Goal: Information Seeking & Learning: Learn about a topic

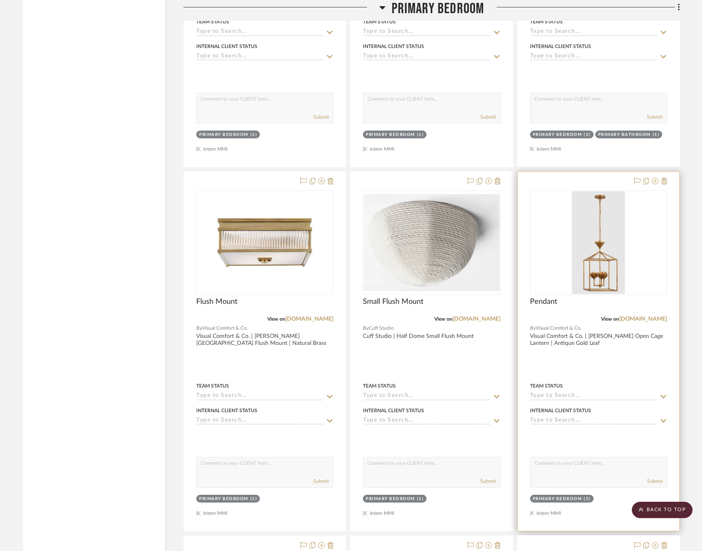
scroll to position [1720, 0]
click at [600, 365] on div at bounding box center [599, 351] width 162 height 359
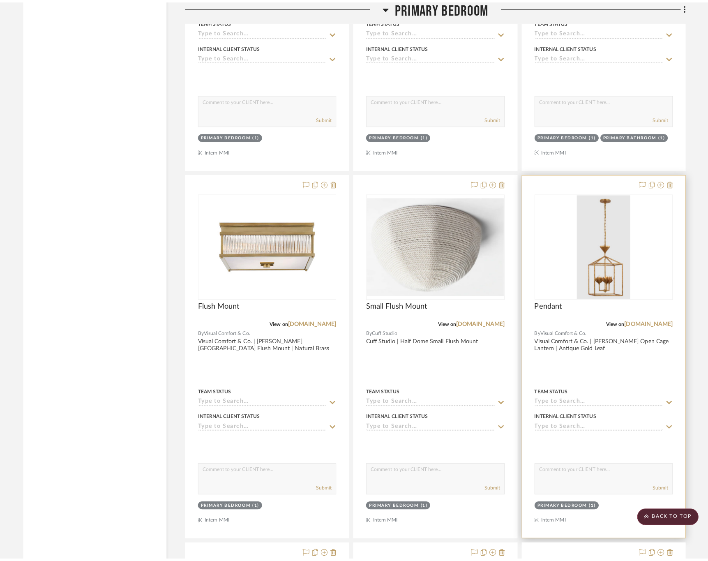
scroll to position [0, 0]
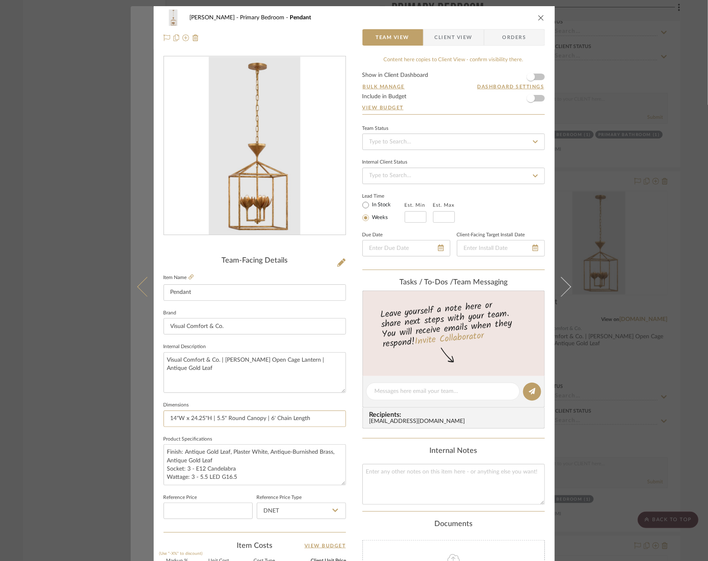
drag, startPoint x: 320, startPoint y: 419, endPoint x: 132, endPoint y: 416, distance: 188.5
click at [132, 416] on mat-dialog-content "[PERSON_NAME] Primary Bedroom Pendant Team View Client View Orders Team-Facing …" at bounding box center [354, 385] width 447 height 759
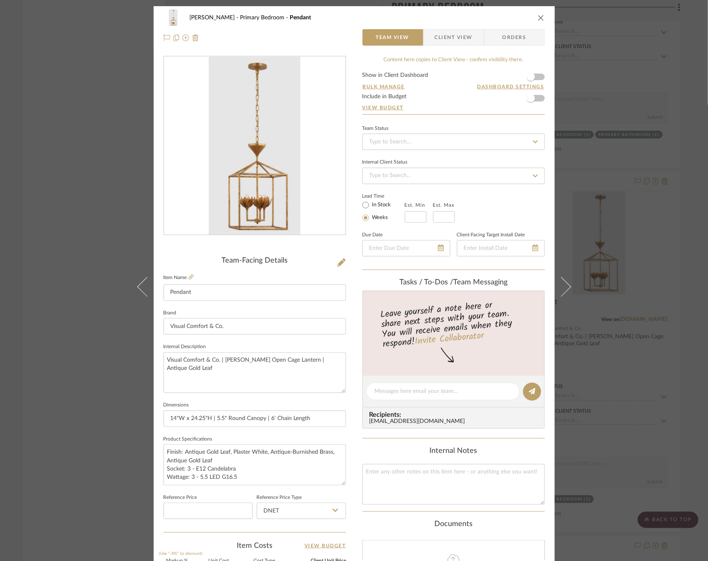
click at [671, 188] on div "[PERSON_NAME] Primary Bedroom Pendant Team View Client View Orders Team-Facing …" at bounding box center [354, 280] width 708 height 561
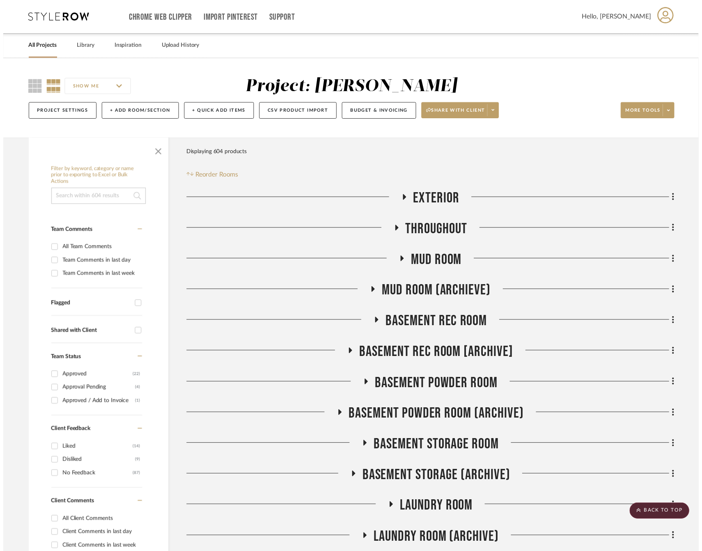
scroll to position [1720, 0]
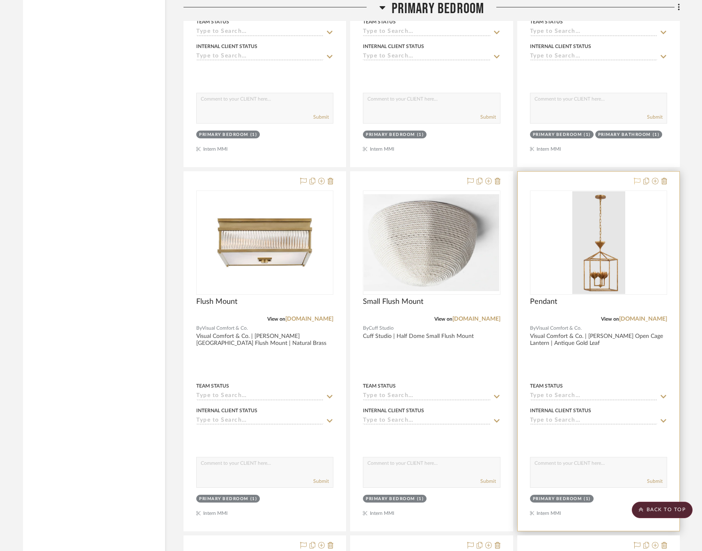
click at [637, 181] on icon at bounding box center [637, 181] width 7 height 7
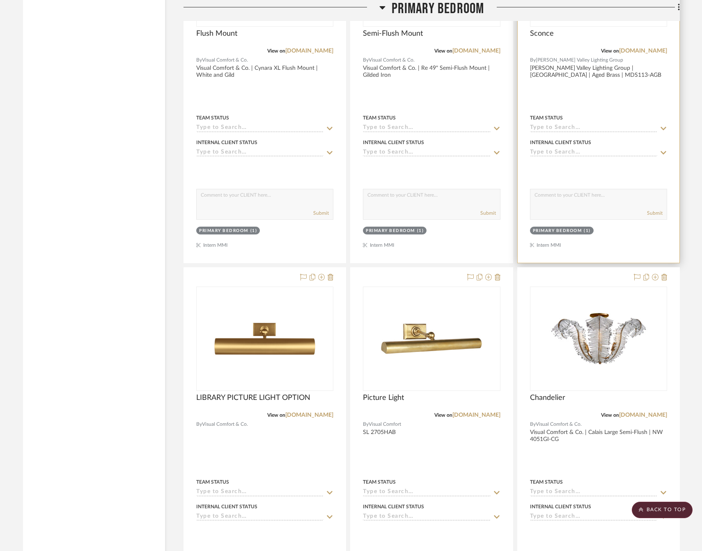
scroll to position [2767, 0]
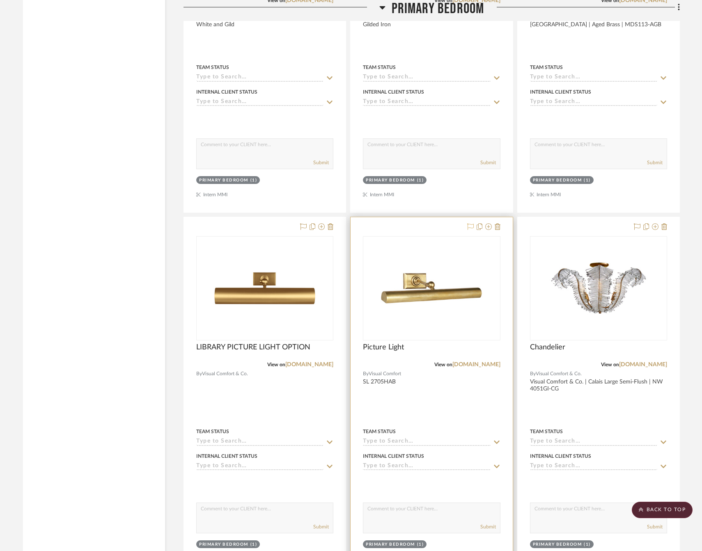
click at [469, 230] on icon at bounding box center [470, 226] width 7 height 7
click at [469, 368] on link "[DOMAIN_NAME]" at bounding box center [477, 365] width 48 height 6
click at [411, 423] on div at bounding box center [432, 396] width 162 height 359
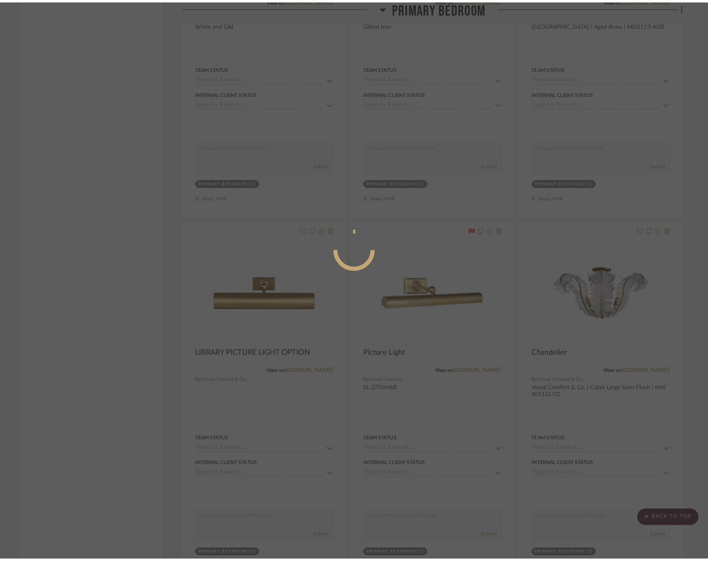
scroll to position [0, 0]
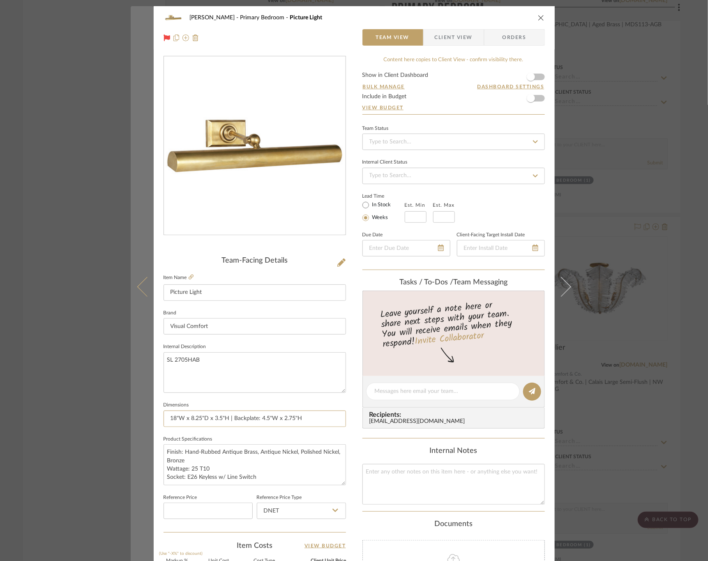
drag, startPoint x: 307, startPoint y: 424, endPoint x: 137, endPoint y: 422, distance: 170.1
click at [137, 422] on mat-dialog-content "[PERSON_NAME] Primary Bedroom Picture Light Team View Client View Orders Team-F…" at bounding box center [354, 385] width 447 height 759
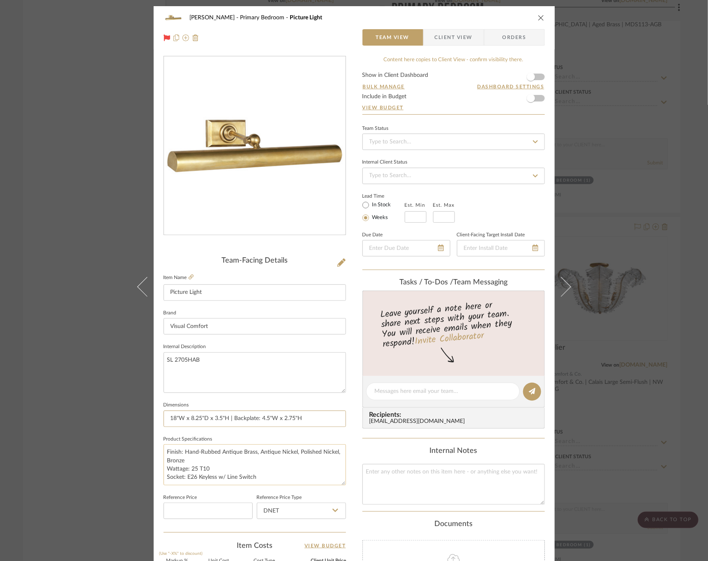
drag, startPoint x: 342, startPoint y: 483, endPoint x: 333, endPoint y: 511, distance: 29.0
click at [334, 485] on textarea "Finish: Hand-Rubbed Antique Brass, Antique Nickel, Polished Nickel, Bronze Watt…" at bounding box center [254, 464] width 182 height 41
drag, startPoint x: 270, startPoint y: 478, endPoint x: 160, endPoint y: 472, distance: 110.3
click at [163, 472] on textarea "Finish: Hand-Rubbed Antique Brass, Antique Nickel, Polished Nickel, Bronze Watt…" at bounding box center [254, 478] width 182 height 69
click at [642, 326] on div "[PERSON_NAME] Primary Bedroom Picture Light Team View Client View Orders Team-F…" at bounding box center [354, 280] width 708 height 561
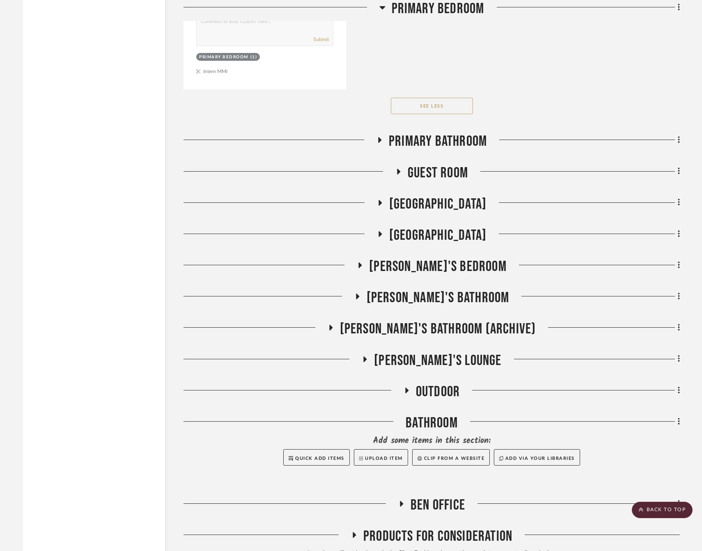
scroll to position [6805, 0]
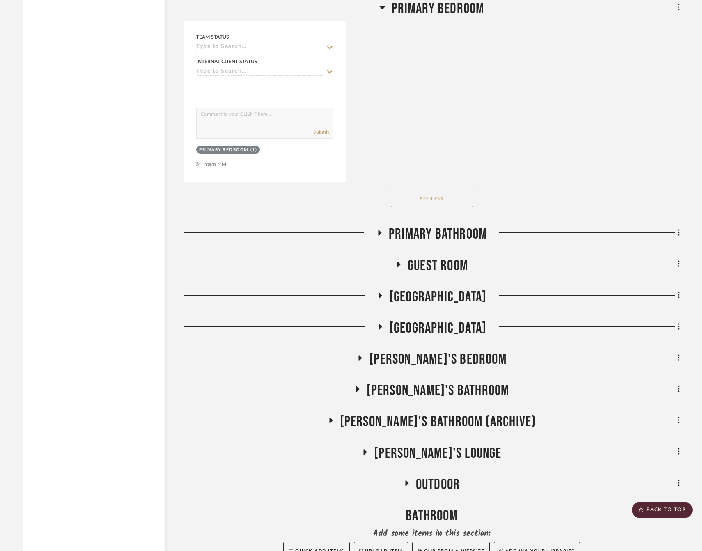
click at [430, 306] on span "[GEOGRAPHIC_DATA]" at bounding box center [437, 297] width 97 height 18
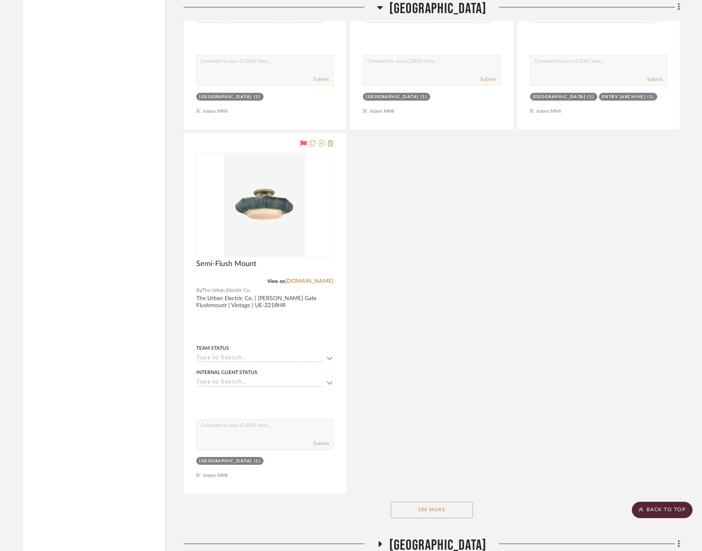
scroll to position [7729, 0]
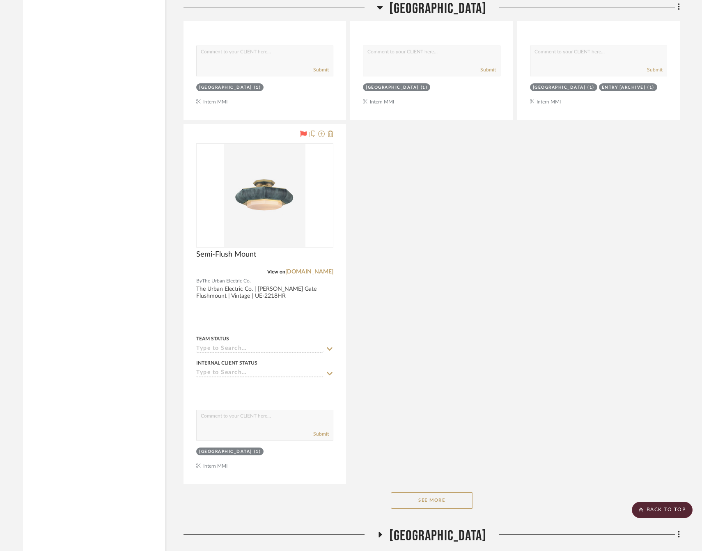
click at [432, 509] on button "See More" at bounding box center [432, 500] width 82 height 16
click at [456, 509] on button "See Less" at bounding box center [432, 500] width 82 height 16
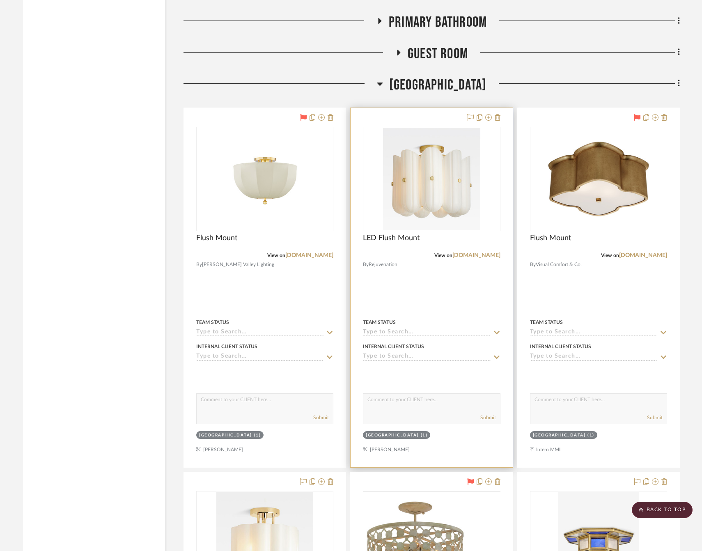
scroll to position [6990, 0]
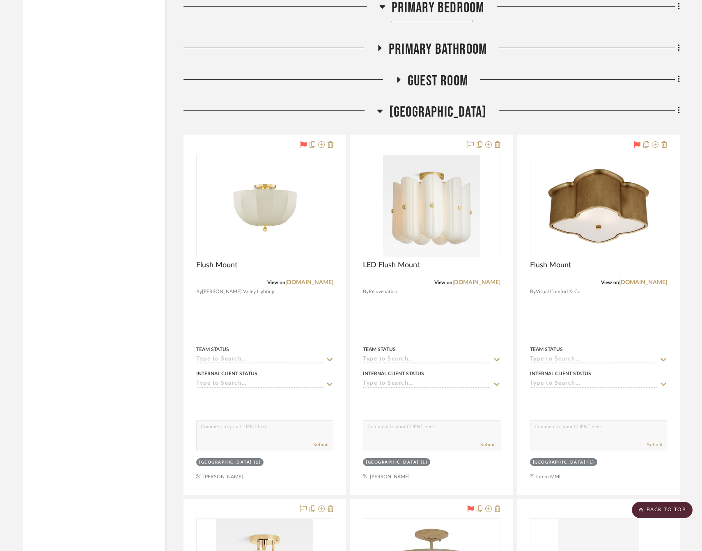
click at [443, 121] on span "[GEOGRAPHIC_DATA]" at bounding box center [437, 113] width 97 height 18
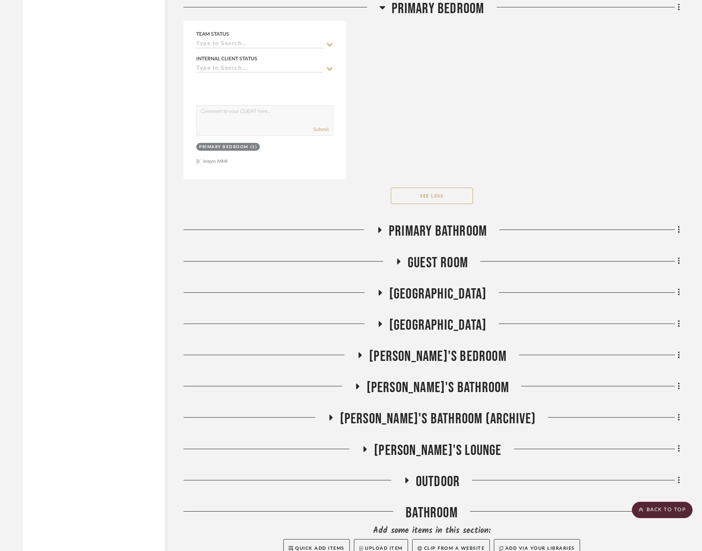
scroll to position [6805, 0]
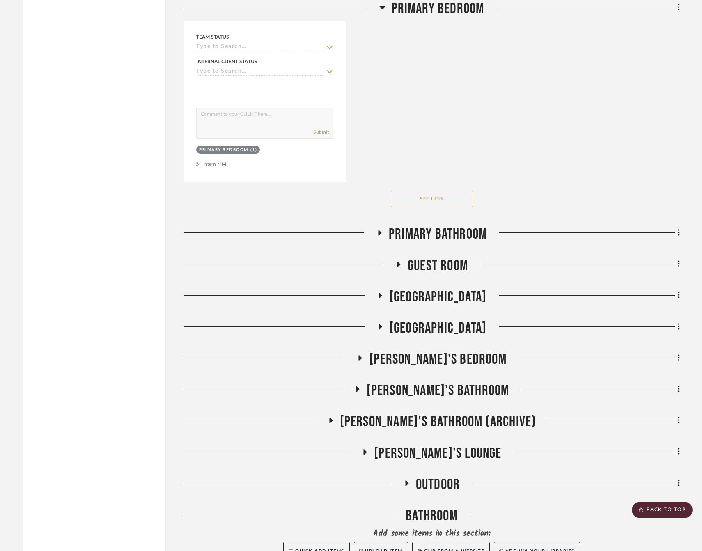
click at [447, 243] on span "Primary Bathroom" at bounding box center [438, 234] width 98 height 18
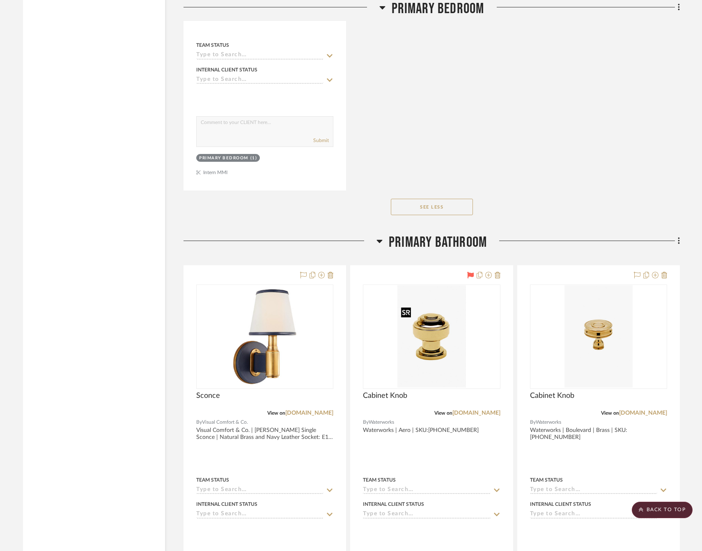
scroll to position [6682, 0]
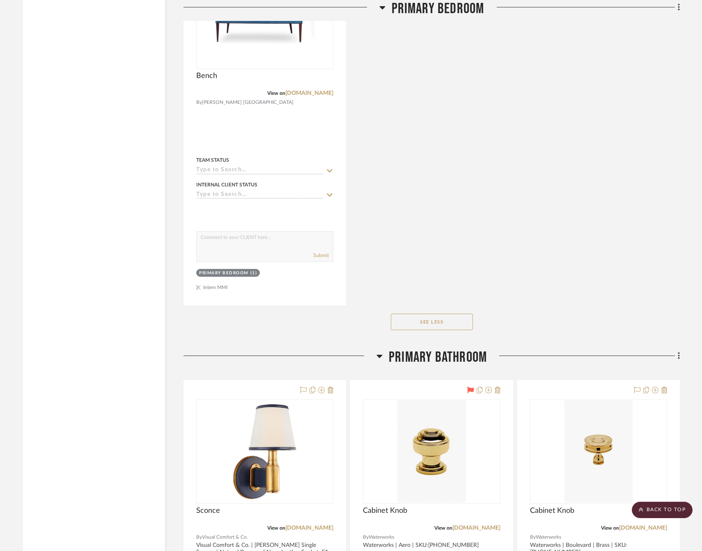
click at [429, 366] on span "Primary Bathroom" at bounding box center [438, 358] width 98 height 18
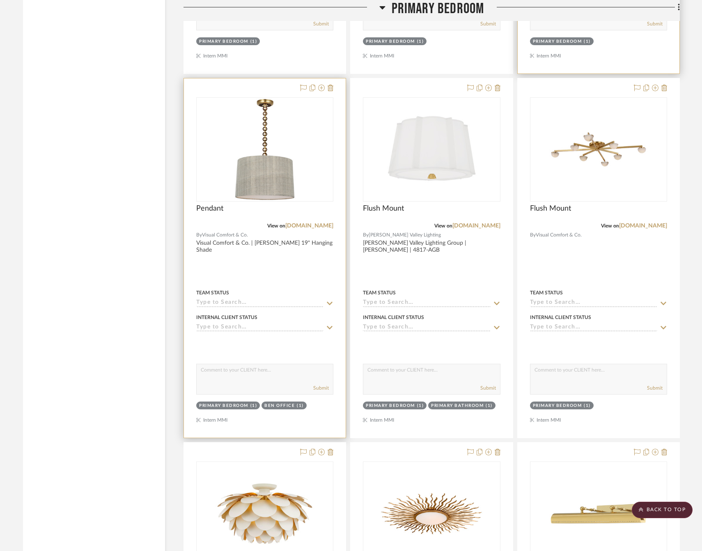
scroll to position [2185, 0]
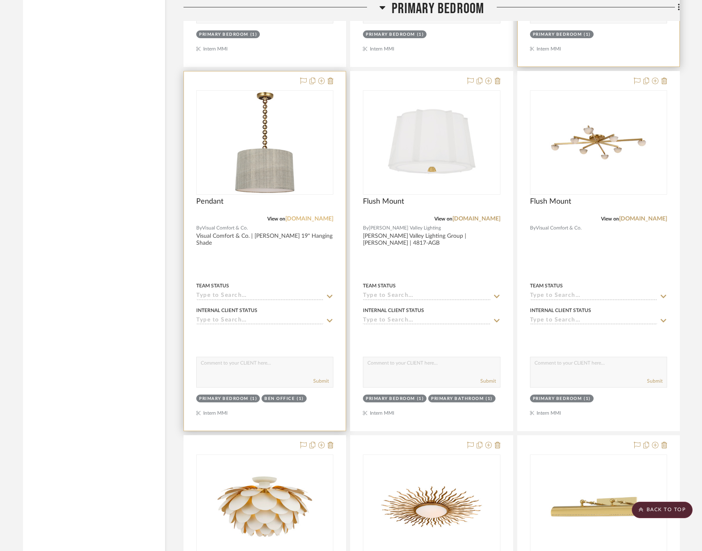
click at [316, 222] on link "[DOMAIN_NAME]" at bounding box center [309, 219] width 48 height 6
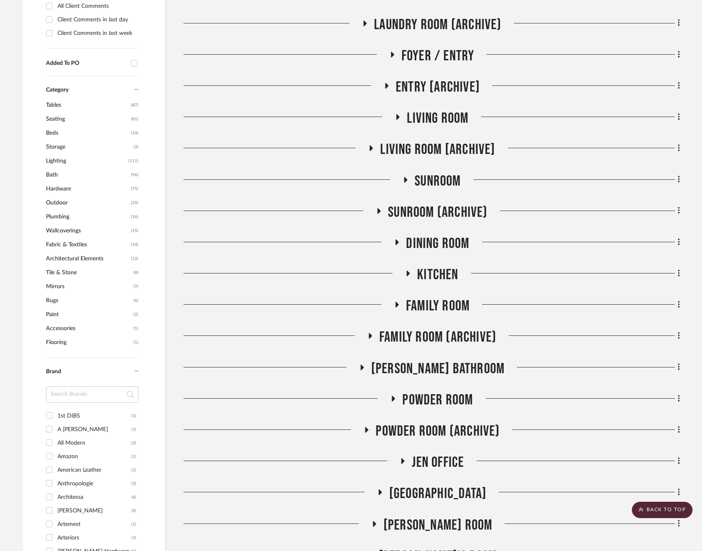
scroll to position [768, 0]
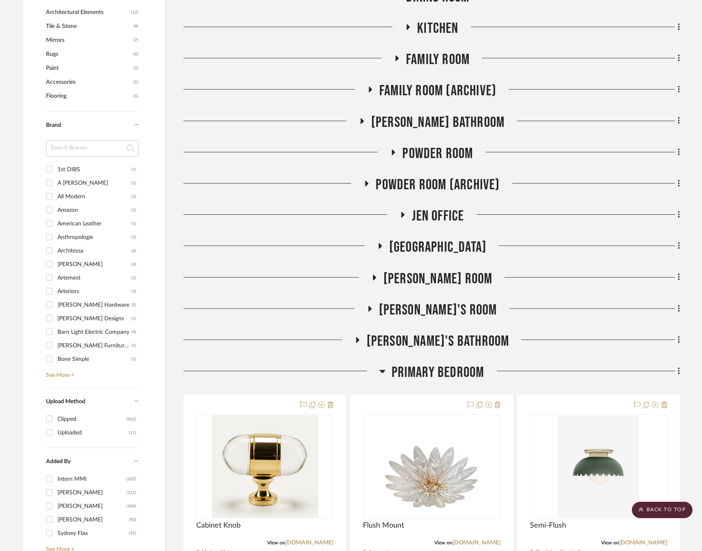
click at [423, 373] on span "Primary Bedroom" at bounding box center [438, 373] width 93 height 18
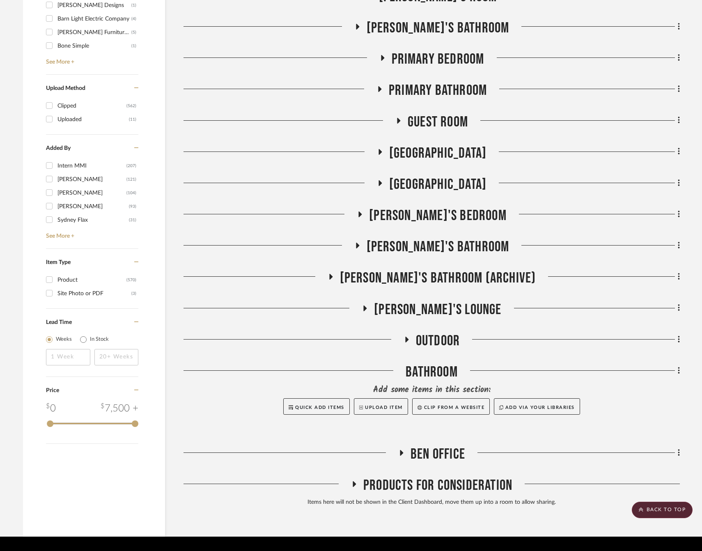
scroll to position [1104, 0]
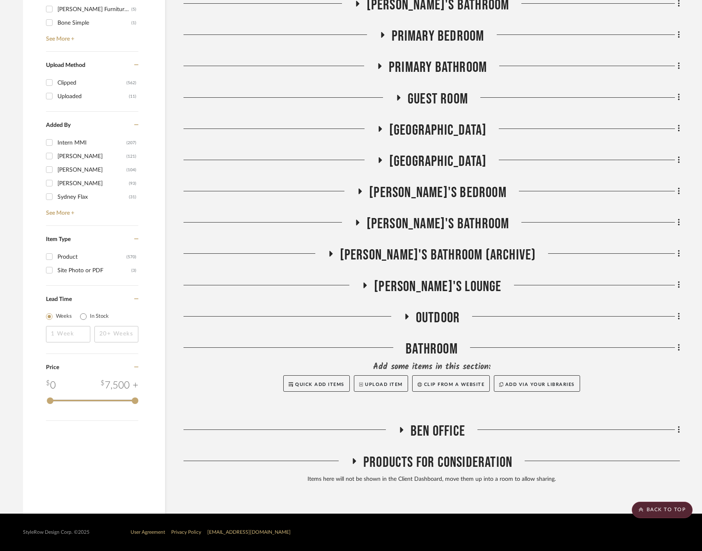
click at [423, 428] on span "Ben Office" at bounding box center [438, 432] width 55 height 18
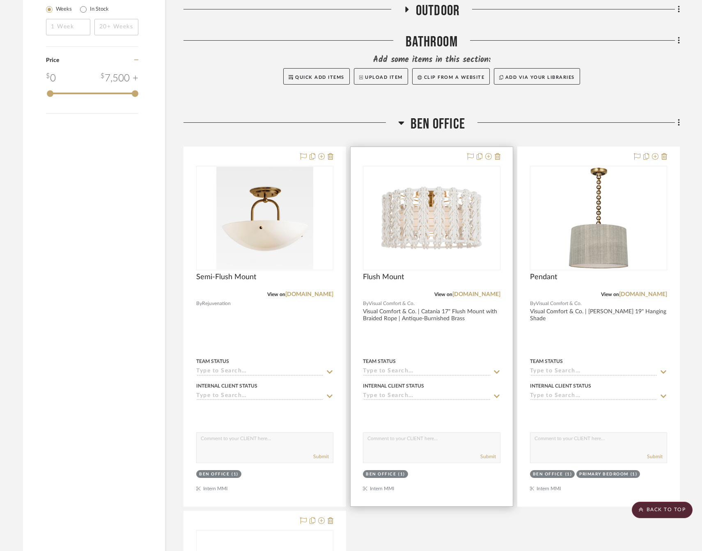
scroll to position [1412, 0]
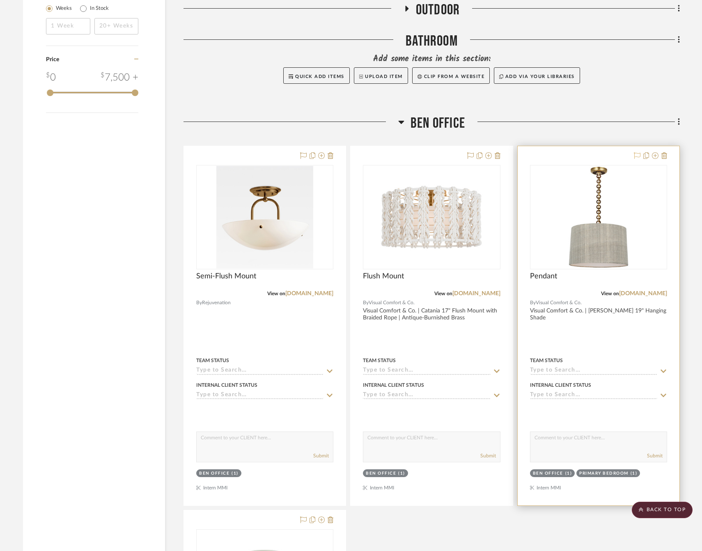
click at [638, 153] on icon at bounding box center [637, 155] width 7 height 7
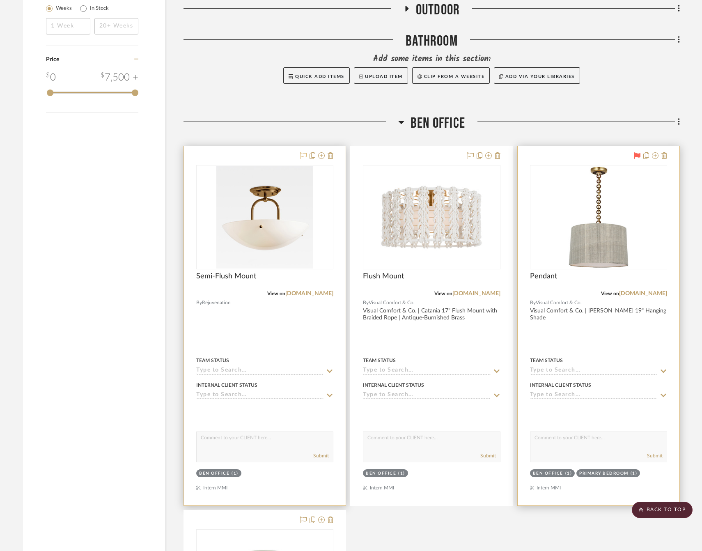
click at [302, 152] on icon at bounding box center [303, 155] width 7 height 7
click at [320, 296] on link "[DOMAIN_NAME]" at bounding box center [309, 294] width 48 height 6
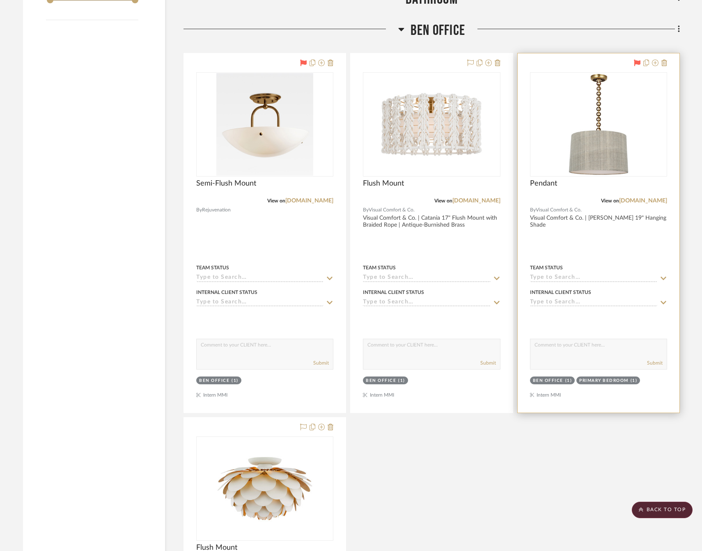
scroll to position [1535, 0]
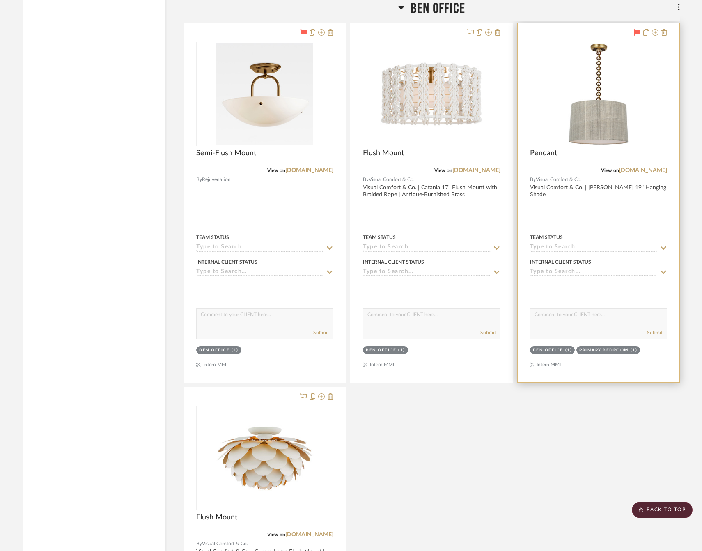
click at [548, 221] on div at bounding box center [599, 202] width 162 height 359
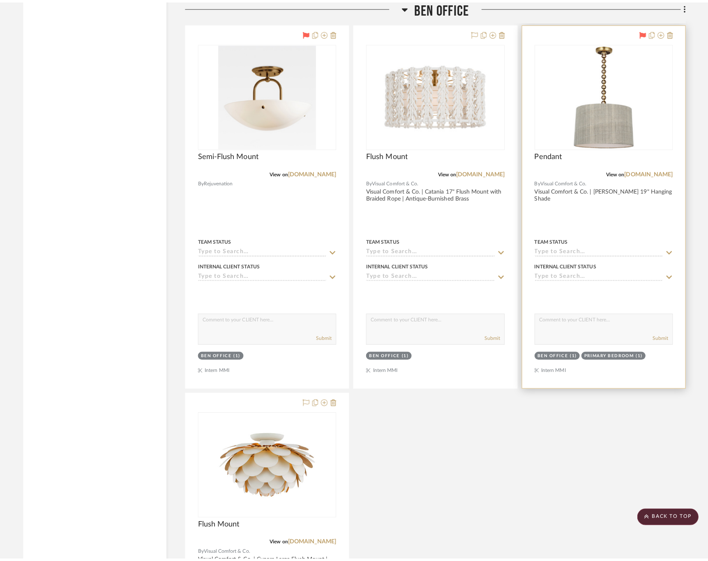
scroll to position [0, 0]
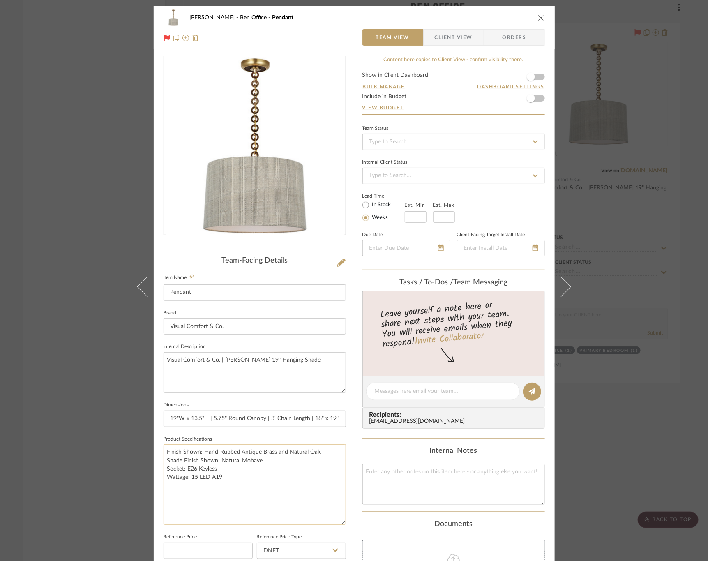
drag, startPoint x: 336, startPoint y: 482, endPoint x: 328, endPoint y: 522, distance: 40.6
click at [328, 521] on textarea "Finish Shown: Hand-Rubbed Antique Brass and Natural Oak Shade Finish Shown: Nat…" at bounding box center [254, 484] width 182 height 81
drag, startPoint x: 255, startPoint y: 476, endPoint x: 152, endPoint y: 469, distance: 104.2
click at [154, 469] on div "[PERSON_NAME] [PERSON_NAME] Office Pendant Team View Client View Orders Team-Fa…" at bounding box center [354, 405] width 401 height 798
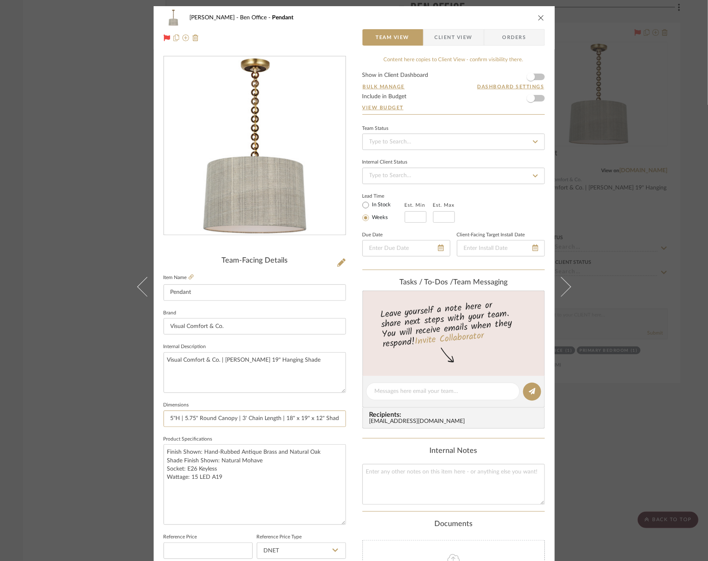
drag, startPoint x: 166, startPoint y: 422, endPoint x: 365, endPoint y: 427, distance: 198.4
click at [365, 427] on div "[PERSON_NAME] [PERSON_NAME] Office Pendant Team View Client View Orders Team-Fa…" at bounding box center [354, 405] width 401 height 798
click at [677, 192] on div "[PERSON_NAME] [PERSON_NAME] Office Pendant Team View Client View Orders Team-Fa…" at bounding box center [354, 280] width 708 height 561
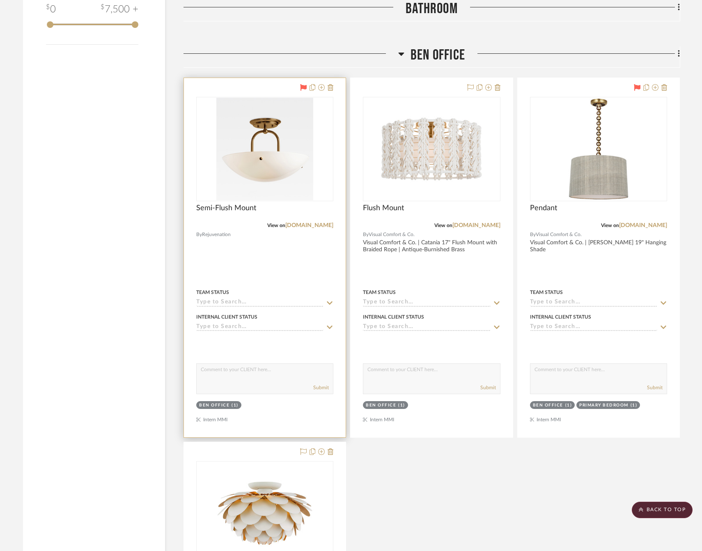
scroll to position [1412, 0]
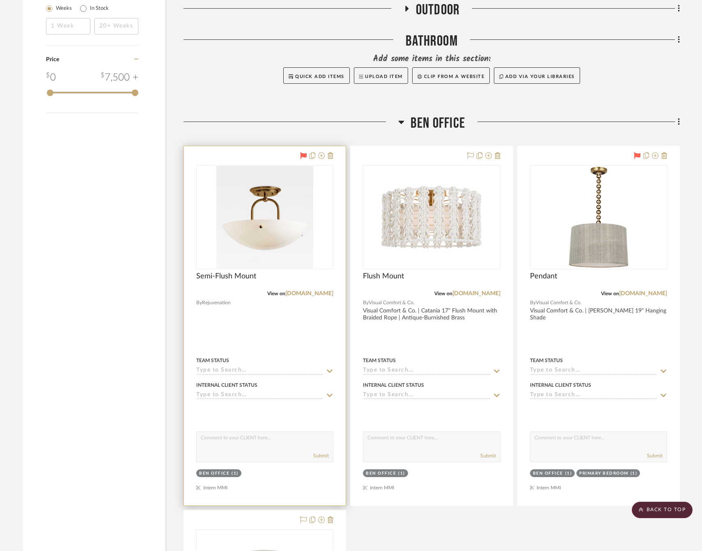
click at [291, 339] on div at bounding box center [265, 325] width 162 height 359
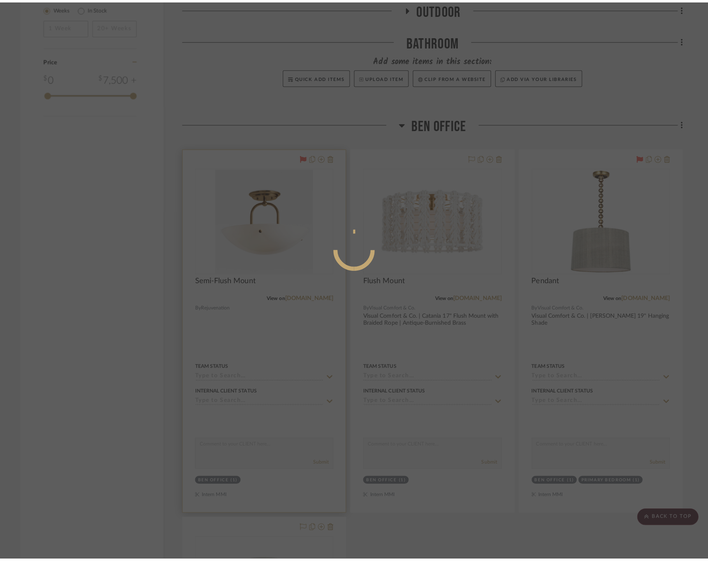
scroll to position [0, 0]
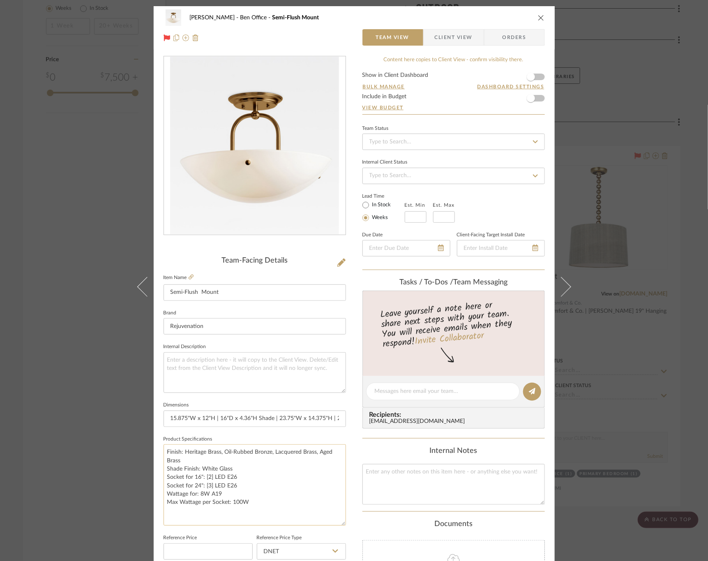
drag, startPoint x: 339, startPoint y: 511, endPoint x: 338, endPoint y: 541, distance: 29.6
click at [338, 525] on textarea "Finish: Heritage Brass, Oil-Rubbed Bronze, Lacquered Brass, Aged Brass Shade Fi…" at bounding box center [254, 484] width 182 height 81
drag, startPoint x: 269, startPoint y: 418, endPoint x: 230, endPoint y: 416, distance: 38.7
click at [230, 416] on input "15.875"W x 12"H | 16"D x 4.36"H Shade | 23.75"W x 14.375"H | 23.75"D x 6"H Shad…" at bounding box center [254, 418] width 182 height 16
drag, startPoint x: 166, startPoint y: 416, endPoint x: 270, endPoint y: 418, distance: 103.5
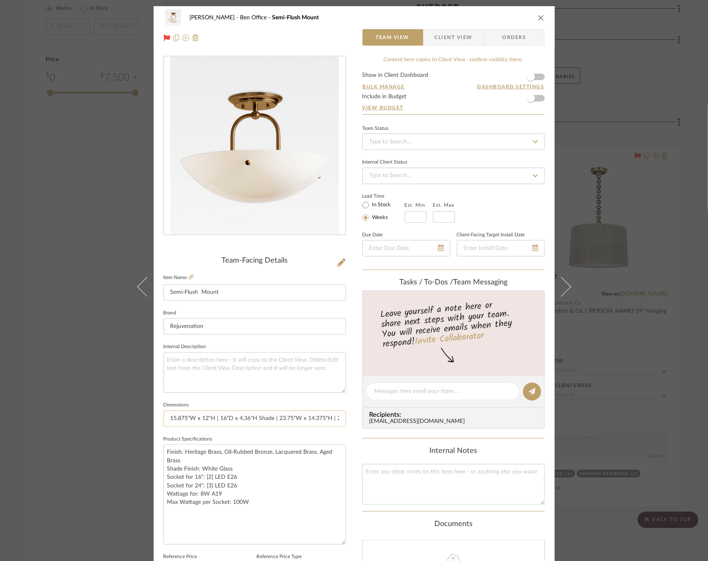
click at [270, 418] on input "15.875"W x 12"H | 16"D x 4.36"H Shade | 23.75"W x 14.375"H | 23.75"D x 6"H Shad…" at bounding box center [254, 418] width 182 height 16
click at [241, 493] on textarea "Finish: Heritage Brass, Oil-Rubbed Bronze, Lacquered Brass, Aged Brass Shade Fi…" at bounding box center [254, 494] width 182 height 100
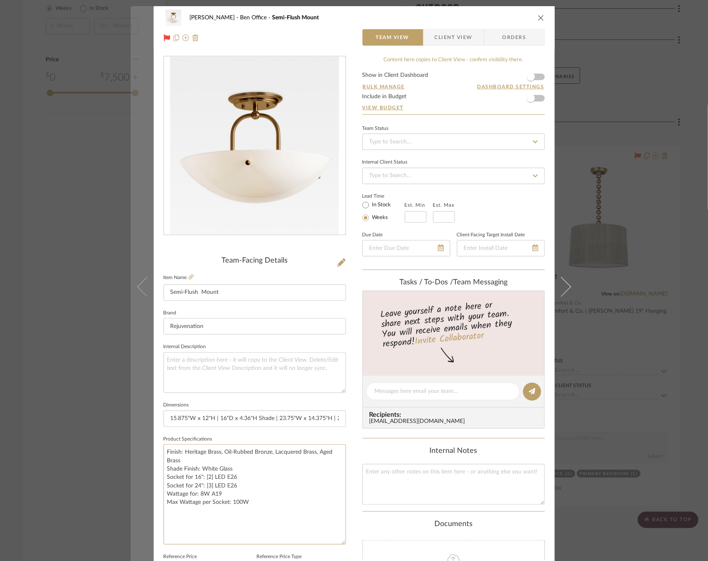
drag, startPoint x: 236, startPoint y: 477, endPoint x: 134, endPoint y: 477, distance: 101.4
click at [134, 477] on mat-dialog-content "[PERSON_NAME] [PERSON_NAME] Office Semi-Flush Mount Team View Client View Order…" at bounding box center [354, 415] width 447 height 818
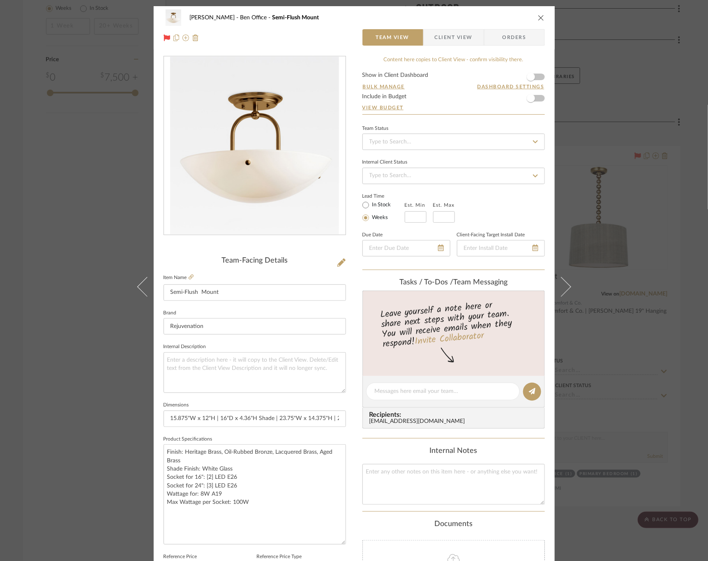
click at [683, 282] on div "[PERSON_NAME] [PERSON_NAME] Office Semi-Flush Mount Team View Client View Order…" at bounding box center [354, 280] width 708 height 561
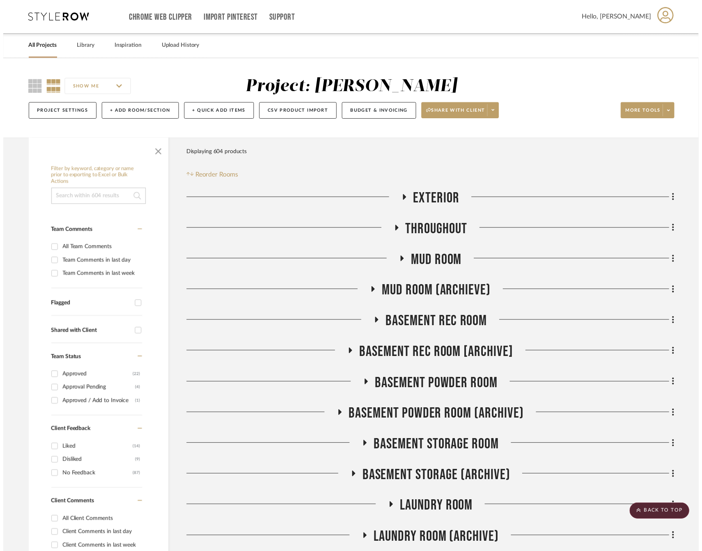
scroll to position [1412, 0]
